Goal: Navigation & Orientation: Understand site structure

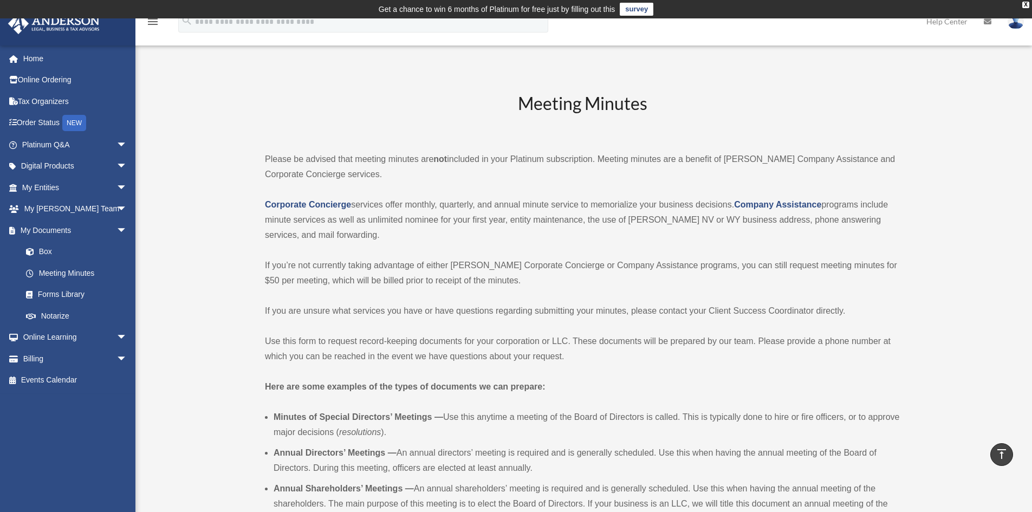
scroll to position [2655, 0]
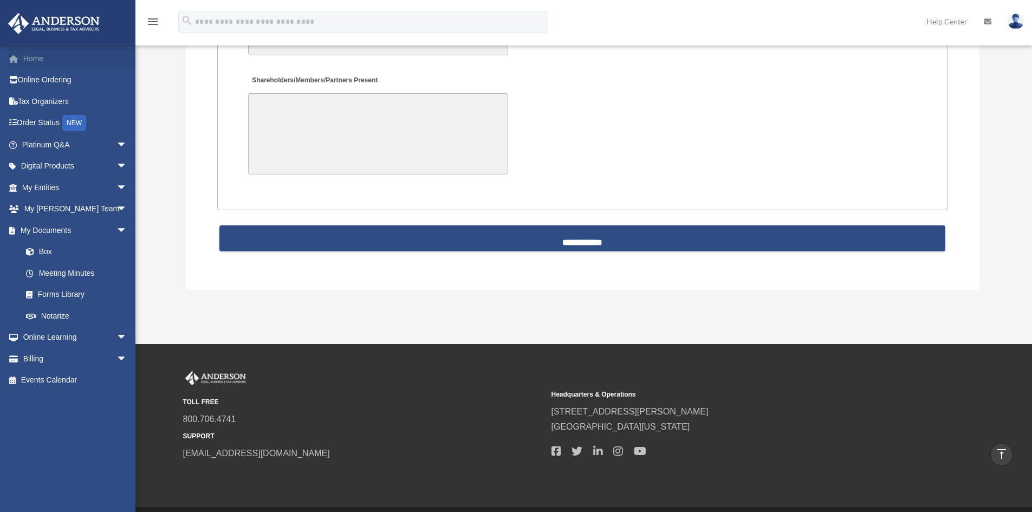
click at [40, 54] on link "Home" at bounding box center [76, 59] width 136 height 22
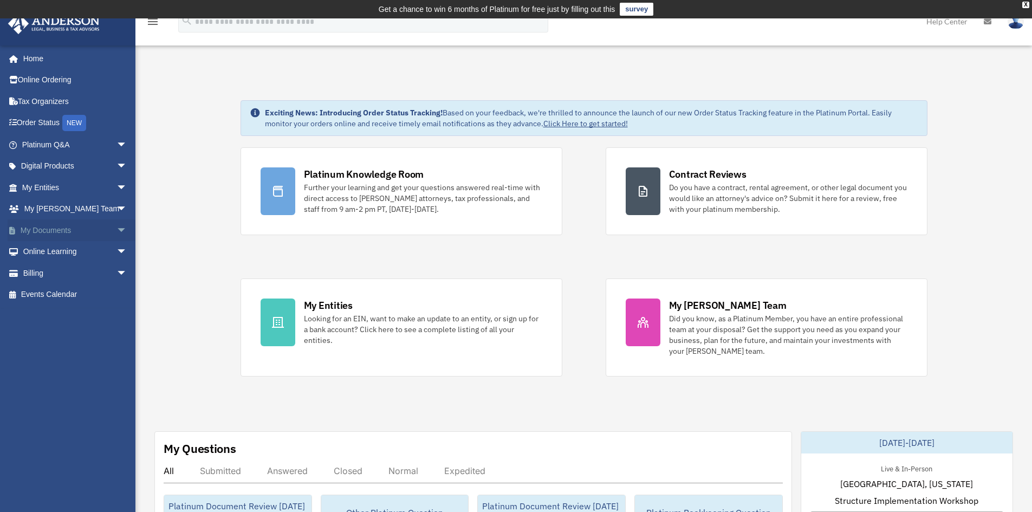
click at [117, 229] on span "arrow_drop_down" at bounding box center [128, 230] width 22 height 22
click at [119, 184] on span "arrow_drop_down" at bounding box center [128, 188] width 22 height 22
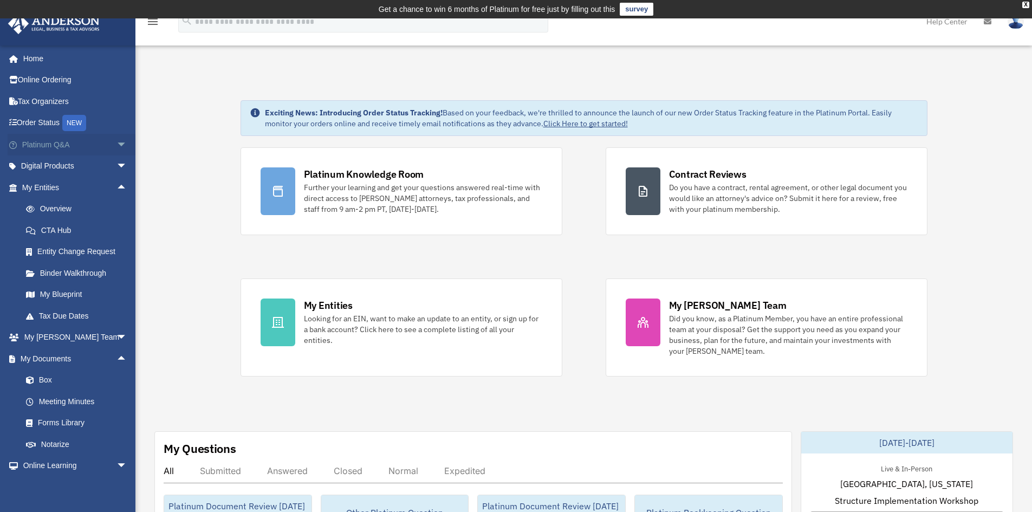
click at [117, 142] on span "arrow_drop_down" at bounding box center [128, 145] width 22 height 22
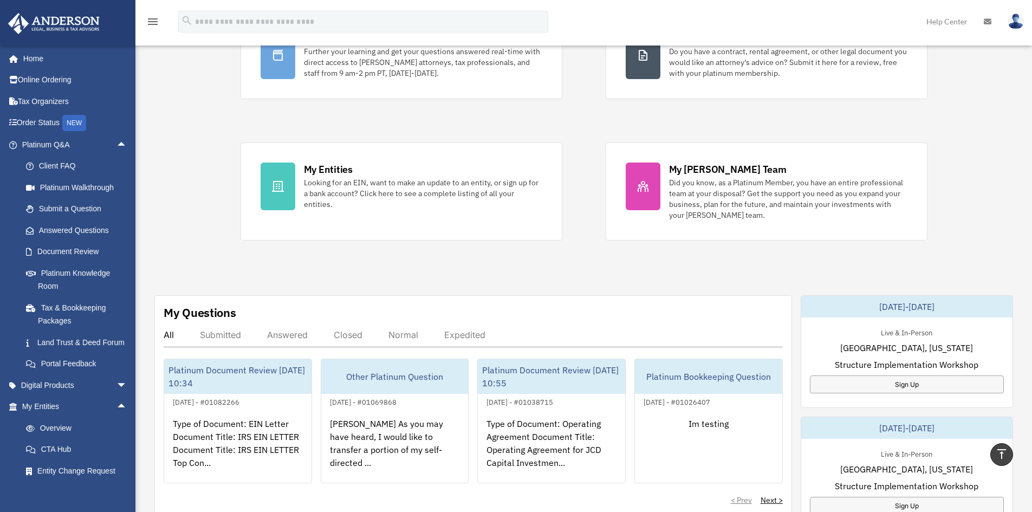
scroll to position [108, 0]
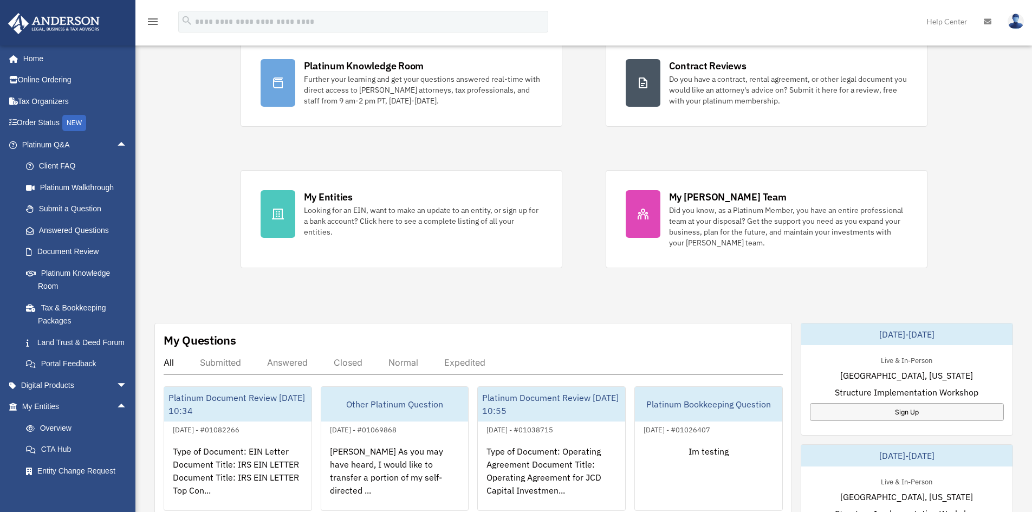
click at [220, 360] on div "Submitted" at bounding box center [220, 362] width 41 height 11
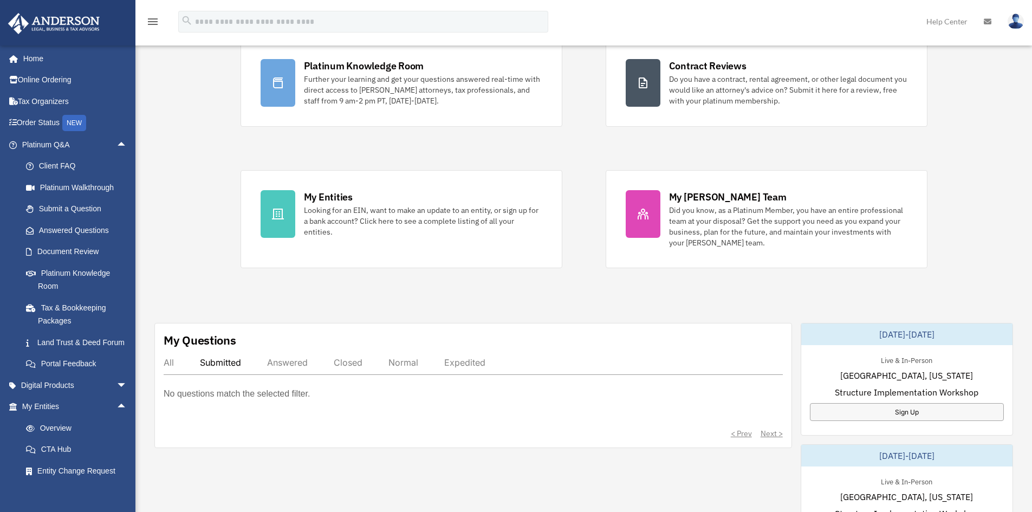
click at [171, 364] on div "All" at bounding box center [169, 362] width 10 height 11
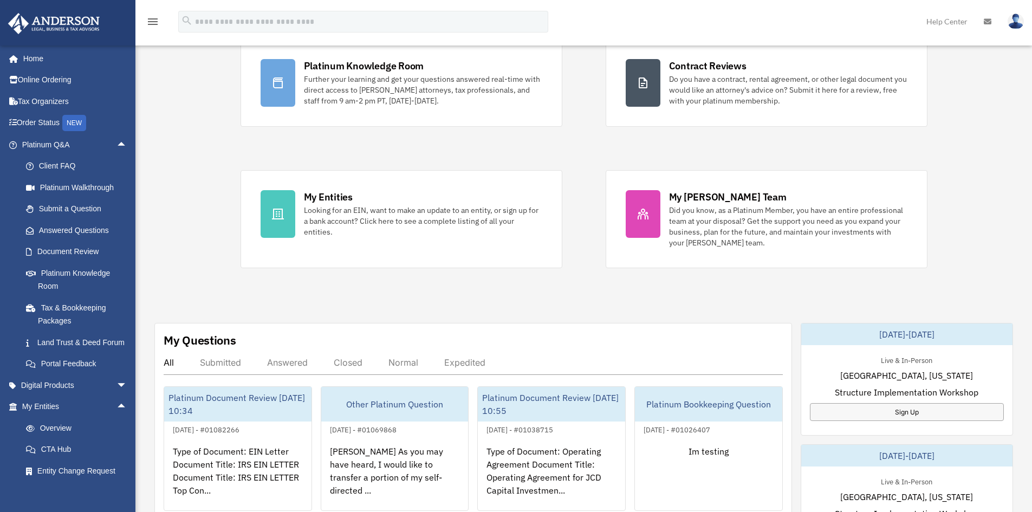
click at [218, 363] on div "Submitted" at bounding box center [220, 362] width 41 height 11
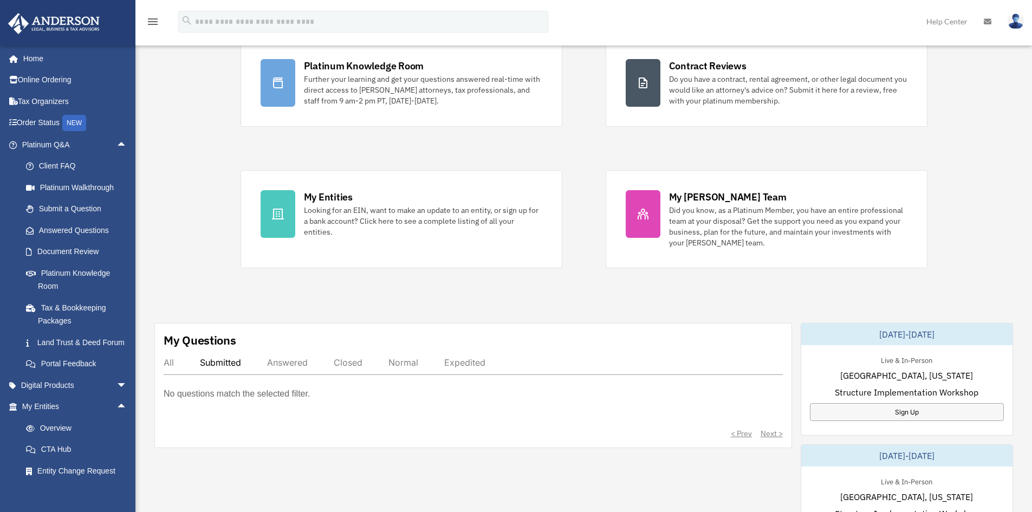
click at [293, 360] on div "Answered" at bounding box center [287, 362] width 41 height 11
click at [347, 359] on div "Closed" at bounding box center [348, 362] width 29 height 11
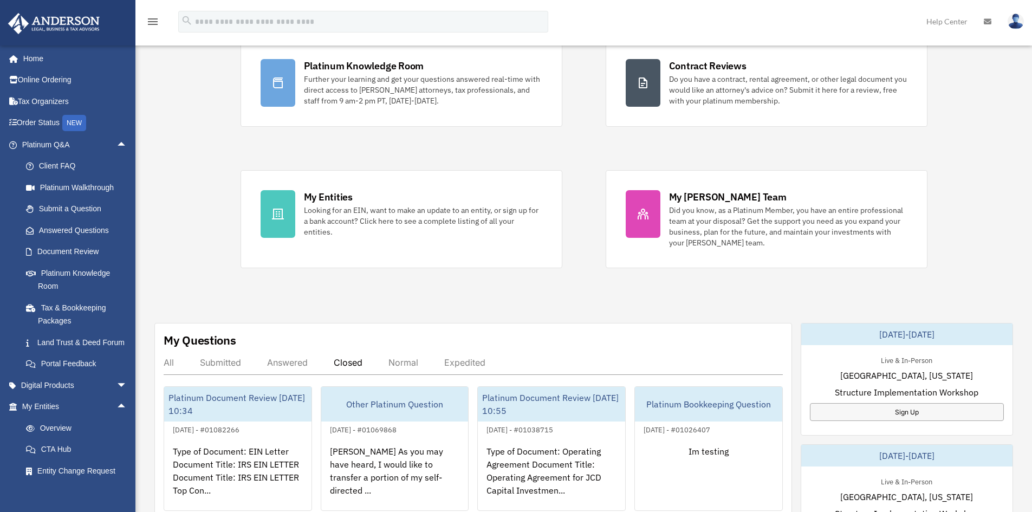
click at [413, 357] on div "Normal" at bounding box center [404, 362] width 30 height 11
click at [463, 360] on div "Expedited" at bounding box center [464, 362] width 41 height 11
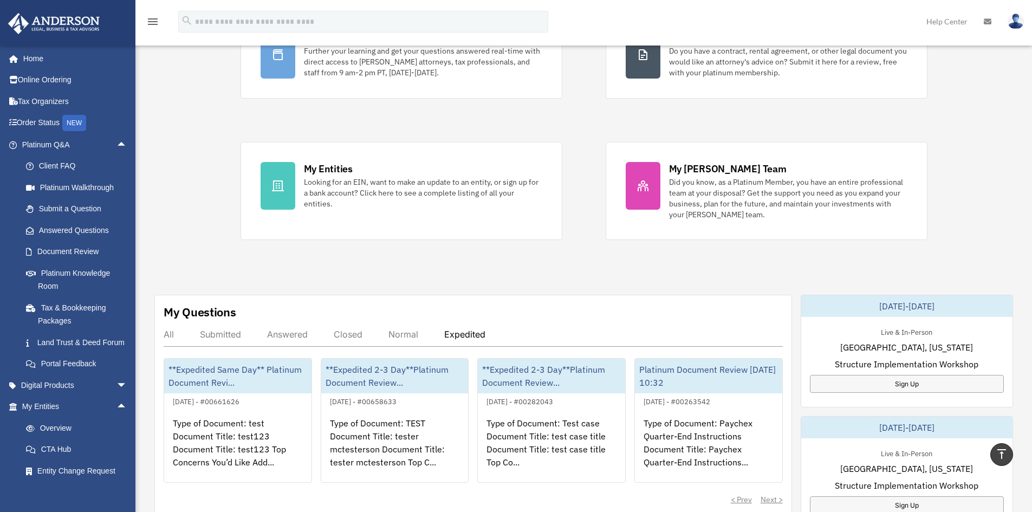
scroll to position [0, 0]
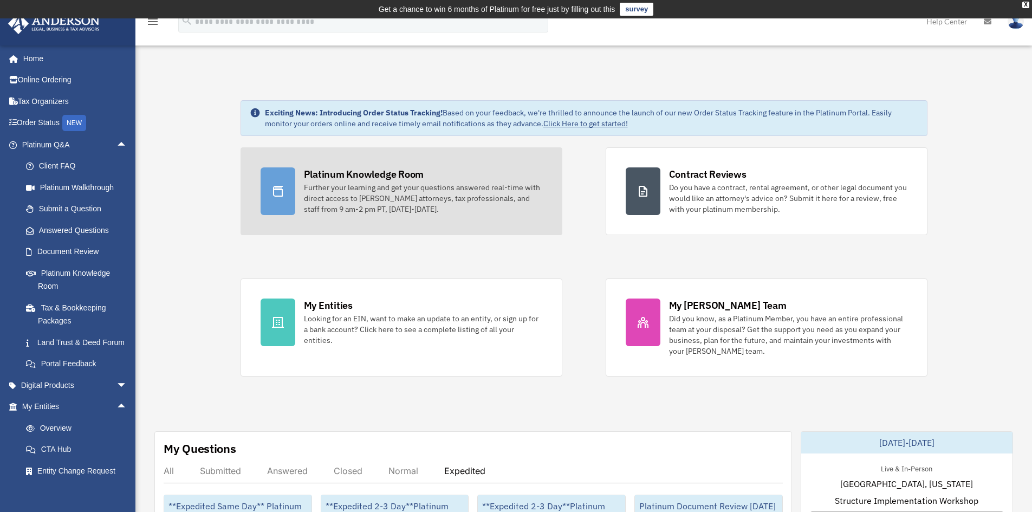
click at [433, 180] on div "Platinum Knowledge Room Further your learning and get your questions answered r…" at bounding box center [423, 190] width 238 height 47
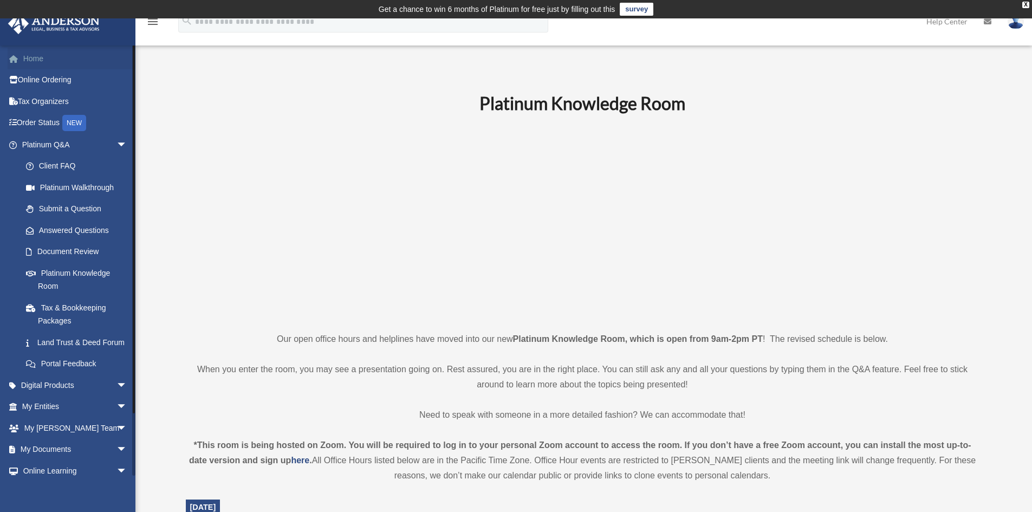
click at [38, 54] on link "Home" at bounding box center [76, 59] width 136 height 22
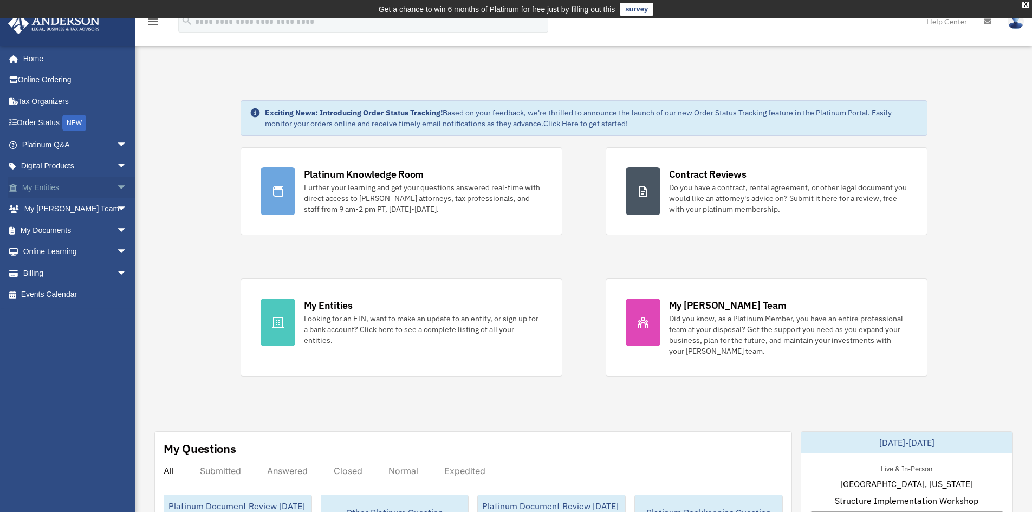
click at [118, 185] on span "arrow_drop_down" at bounding box center [128, 188] width 22 height 22
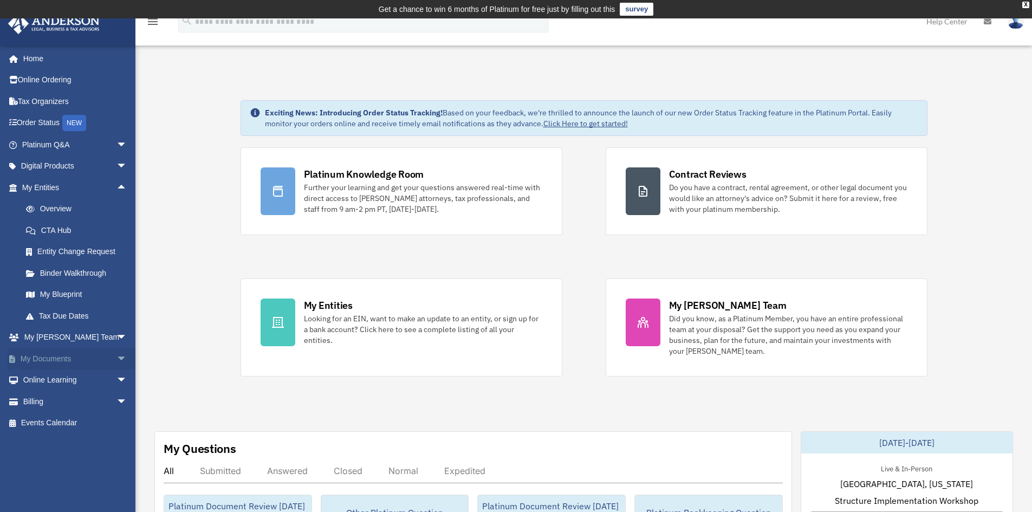
click at [118, 361] on span "arrow_drop_down" at bounding box center [128, 359] width 22 height 22
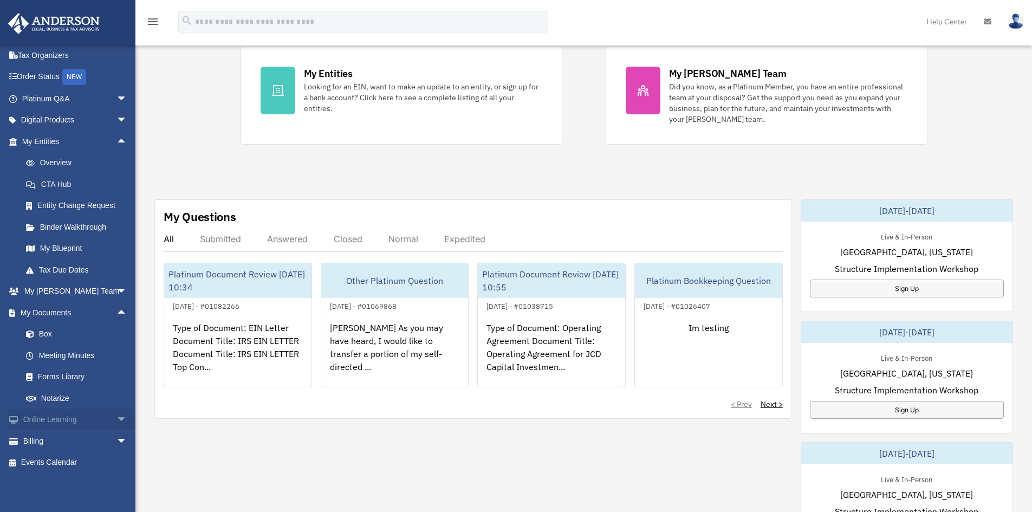
scroll to position [325, 0]
